Goal: Task Accomplishment & Management: Manage account settings

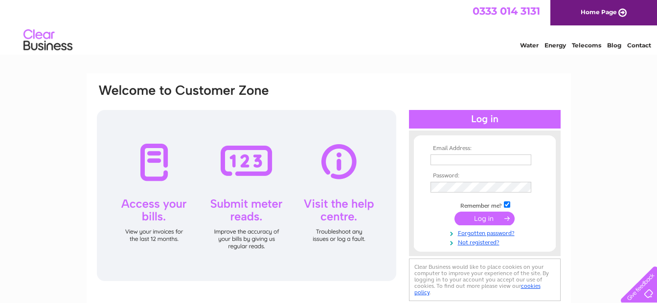
click at [441, 160] on input "text" at bounding box center [480, 159] width 101 height 11
paste input "[EMAIL_ADDRESS][DOMAIN_NAME]"
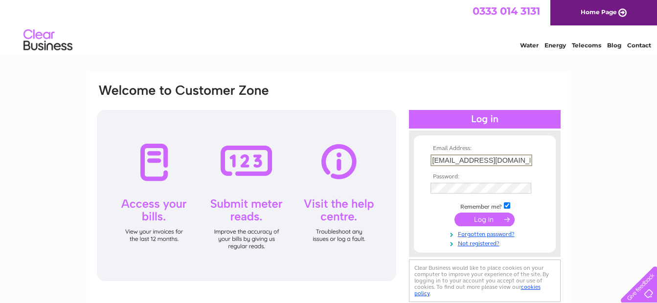
type input "[EMAIL_ADDRESS][DOMAIN_NAME]"
click at [500, 224] on input "submit" at bounding box center [484, 219] width 60 height 14
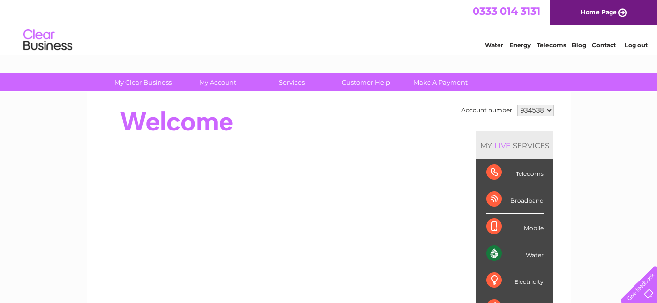
click at [543, 109] on select "934538 948049 948799 955320" at bounding box center [535, 111] width 37 height 12
select select "948799"
click at [517, 105] on select "934538 948049 948799 955320" at bounding box center [535, 111] width 37 height 12
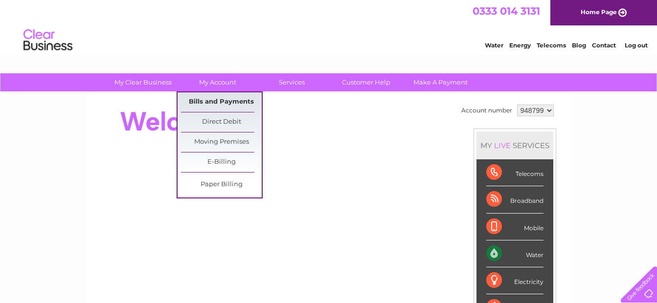
click at [221, 99] on link "Bills and Payments" at bounding box center [221, 102] width 81 height 20
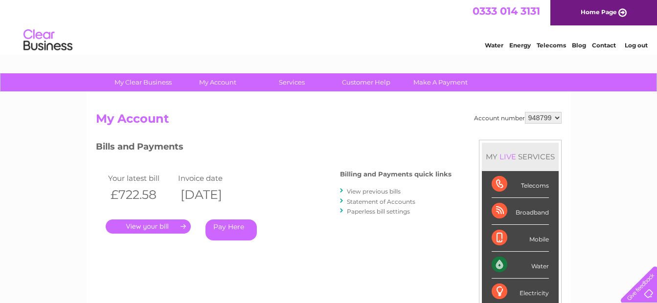
click at [156, 225] on link "." at bounding box center [148, 227] width 85 height 14
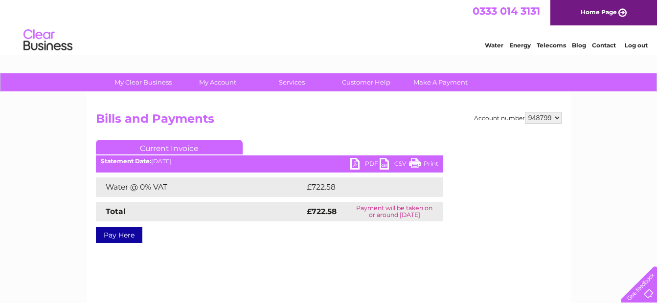
click at [356, 161] on link "PDF" at bounding box center [364, 165] width 29 height 14
